Goal: Task Accomplishment & Management: Manage account settings

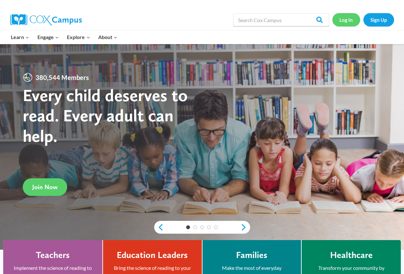
click at [347, 21] on link "Log In" at bounding box center [347, 19] width 28 height 13
click at [344, 22] on link "Log In" at bounding box center [347, 19] width 28 height 13
click at [346, 20] on link "Log In" at bounding box center [347, 19] width 28 height 13
